Goal: Task Accomplishment & Management: Use online tool/utility

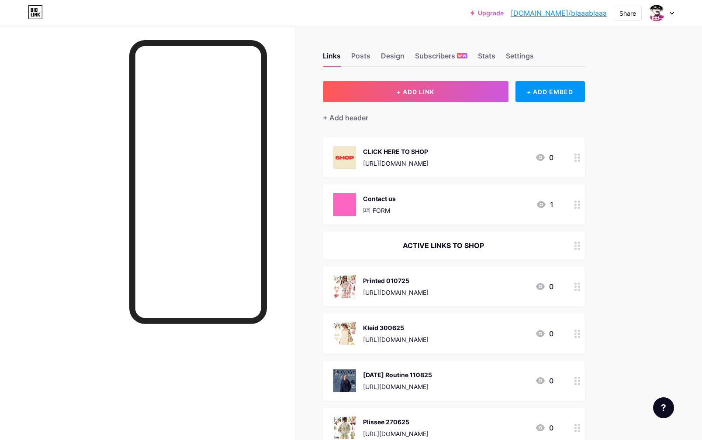
click at [385, 287] on div "Printed 010725 [URL][DOMAIN_NAME]" at bounding box center [395, 286] width 65 height 23
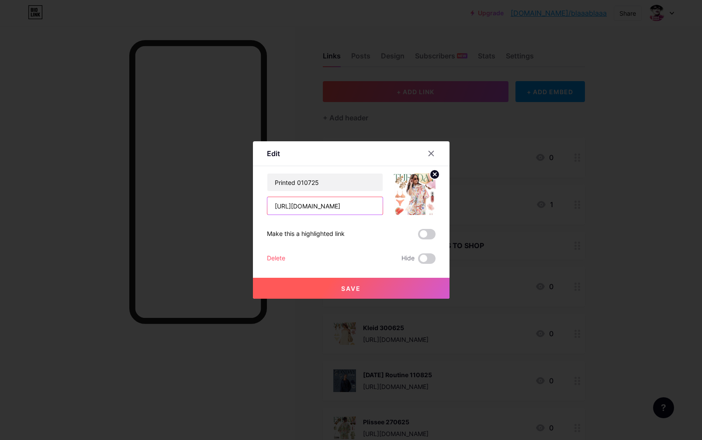
click at [299, 206] on input "[URL][DOMAIN_NAME]" at bounding box center [324, 205] width 115 height 17
drag, startPoint x: 305, startPoint y: 176, endPoint x: 237, endPoint y: 162, distance: 69.1
click at [267, 174] on input "Printed 010725" at bounding box center [324, 182] width 115 height 17
click at [396, 113] on div at bounding box center [351, 220] width 702 height 440
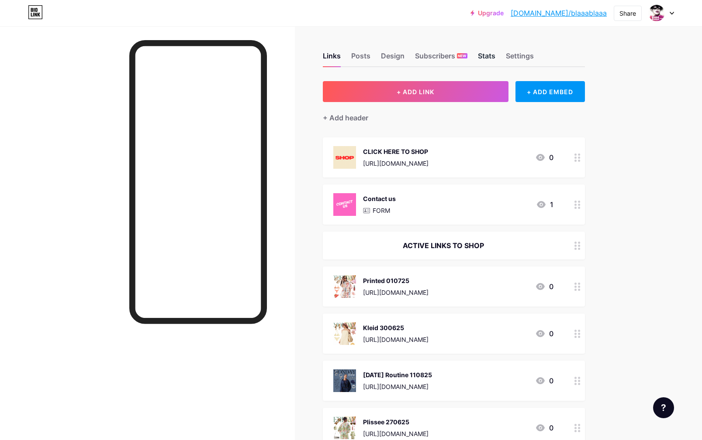
drag, startPoint x: 486, startPoint y: 55, endPoint x: 469, endPoint y: 76, distance: 27.0
click at [486, 55] on div "Stats" at bounding box center [486, 59] width 17 height 16
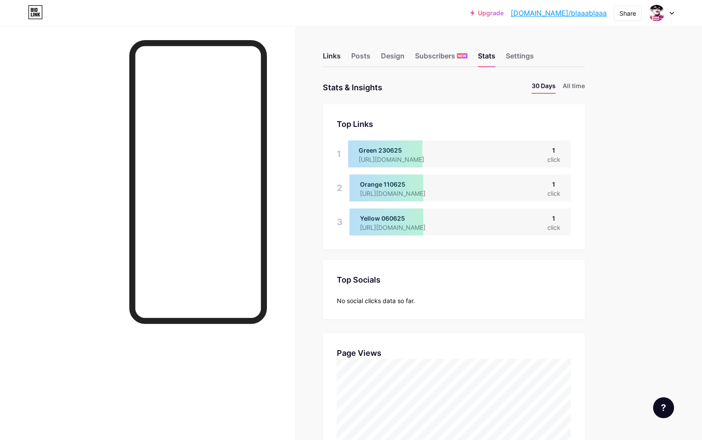
click at [330, 58] on div "Links" at bounding box center [332, 59] width 18 height 16
